Goal: Find specific page/section: Find specific page/section

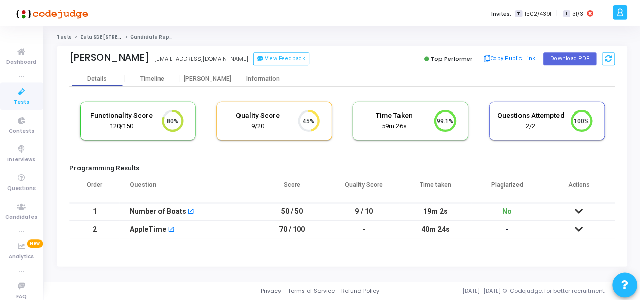
scroll to position [21, 25]
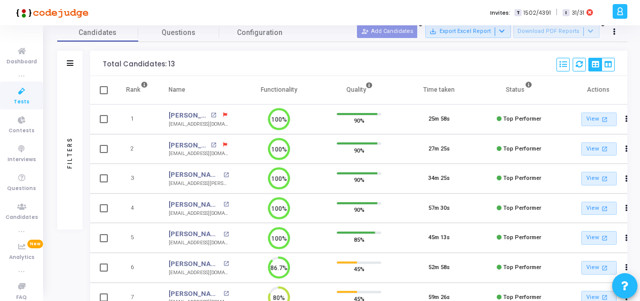
scroll to position [46, 0]
click at [27, 93] on icon at bounding box center [21, 91] width 21 height 13
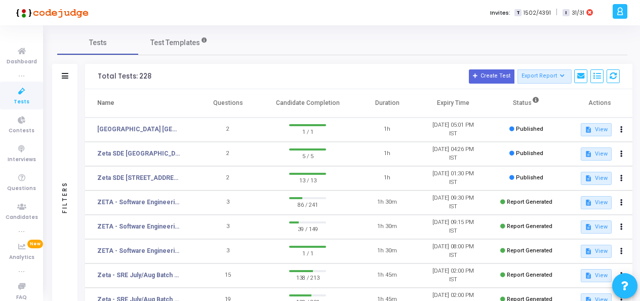
scroll to position [3, 0]
click at [164, 157] on td "Zeta SDE [GEOGRAPHIC_DATA] Batch 2" at bounding box center [140, 153] width 110 height 24
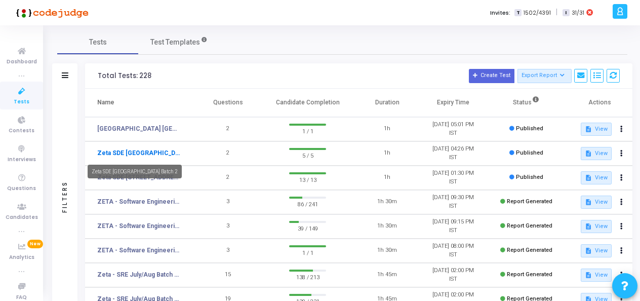
click at [160, 154] on link "Zeta SDE [GEOGRAPHIC_DATA] Batch 2" at bounding box center [138, 152] width 83 height 9
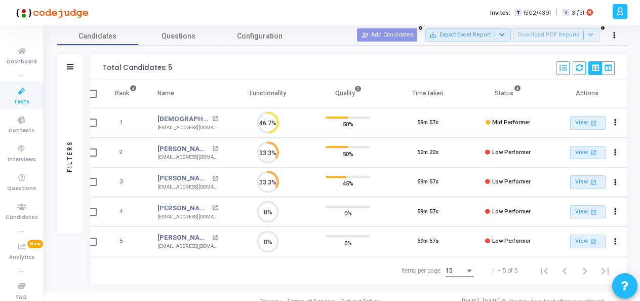
scroll to position [54, 0]
